Goal: Task Accomplishment & Management: Manage account settings

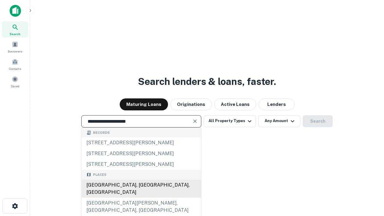
click at [141, 198] on div "Santa Monica, CA, USA" at bounding box center [142, 189] width 120 height 18
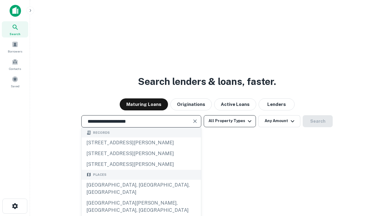
type input "**********"
click at [230, 121] on button "All Property Types" at bounding box center [230, 121] width 52 height 12
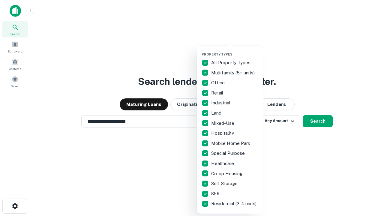
click at [235, 50] on button "button" at bounding box center [235, 50] width 66 height 0
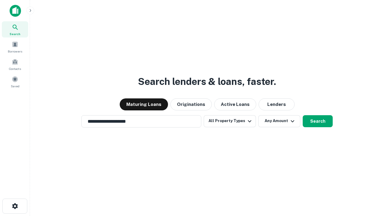
scroll to position [9, 0]
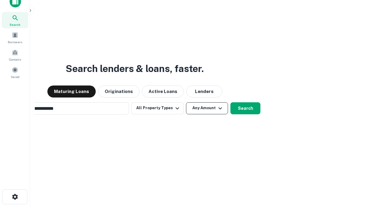
click at [186, 102] on button "Any Amount" at bounding box center [207, 108] width 42 height 12
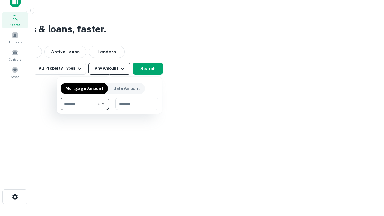
scroll to position [10, 0]
type input "*******"
click at [110, 110] on button "button" at bounding box center [110, 110] width 98 height 0
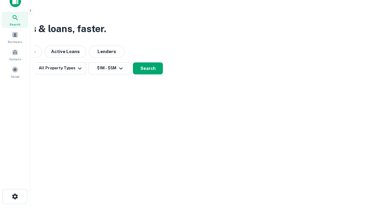
scroll to position [9, 0]
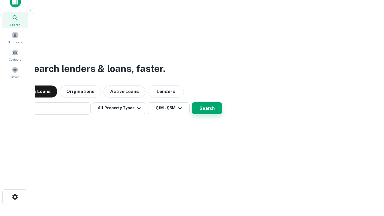
click at [192, 102] on button "Search" at bounding box center [207, 108] width 30 height 12
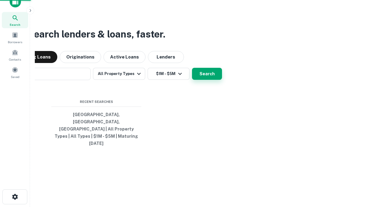
scroll to position [10, 0]
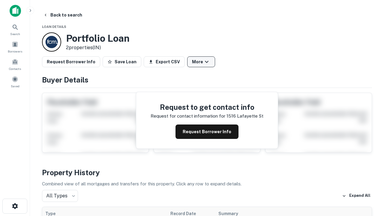
click at [201, 62] on button "More" at bounding box center [201, 61] width 28 height 11
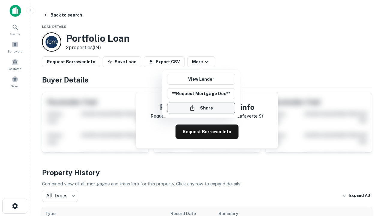
click at [201, 108] on button "Share" at bounding box center [201, 108] width 68 height 11
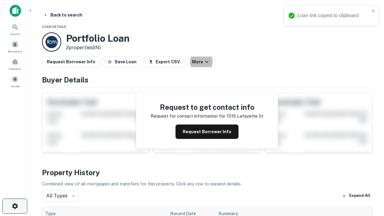
click at [15, 206] on icon "button" at bounding box center [14, 206] width 7 height 7
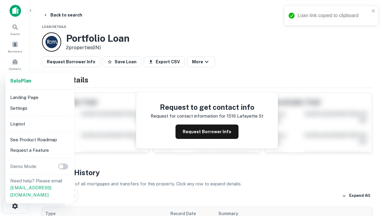
click at [40, 124] on li "Logout" at bounding box center [40, 124] width 64 height 11
